Goal: Navigation & Orientation: Find specific page/section

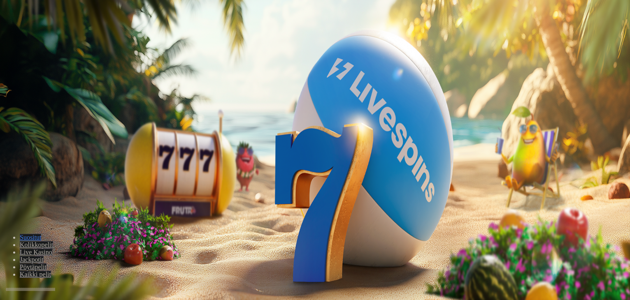
click at [44, 34] on button "Kirjaudu" at bounding box center [57, 30] width 27 height 9
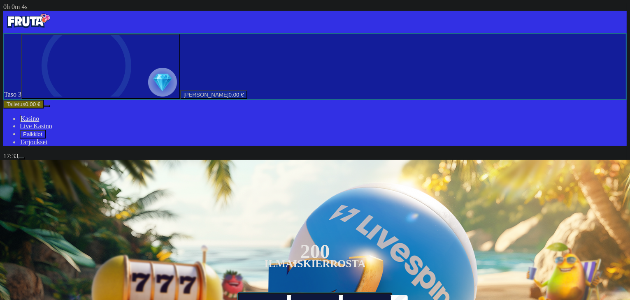
click at [42, 137] on span "Palkkiot" at bounding box center [32, 134] width 19 height 6
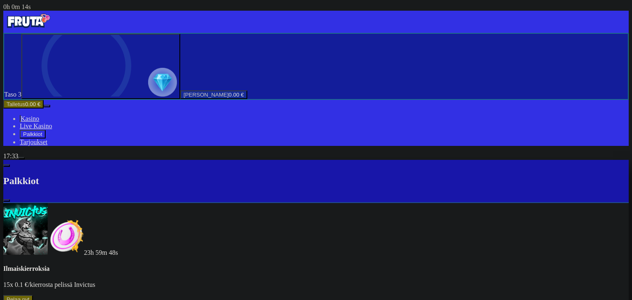
click at [40, 300] on button at bounding box center [36, 301] width 7 height 2
